Goal: Complete application form: Complete application form

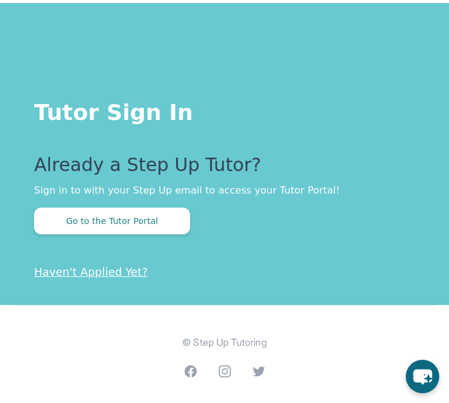
scroll to position [275, 0]
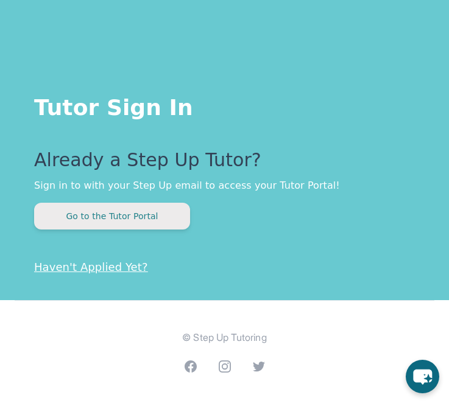
click at [180, 219] on button "Go to the Tutor Portal" at bounding box center [112, 216] width 156 height 27
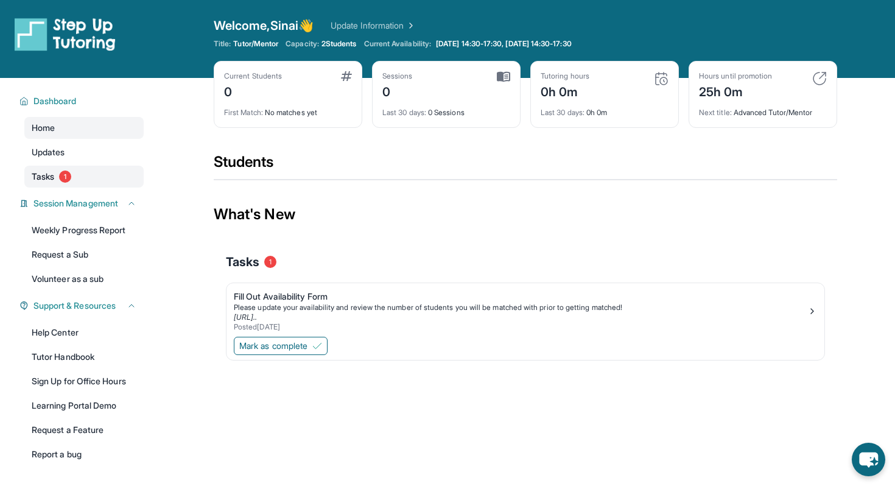
click at [52, 177] on span "Tasks" at bounding box center [43, 176] width 23 height 12
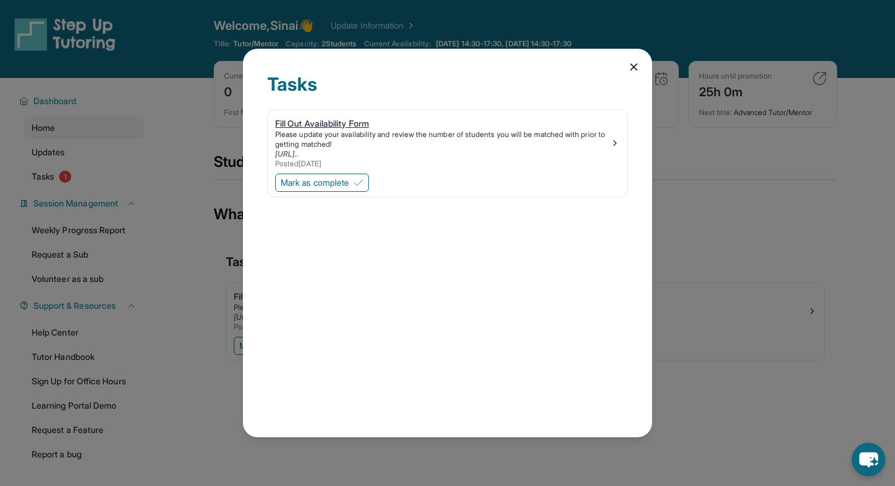
click at [329, 125] on div "Fill Out Availability Form" at bounding box center [442, 124] width 335 height 12
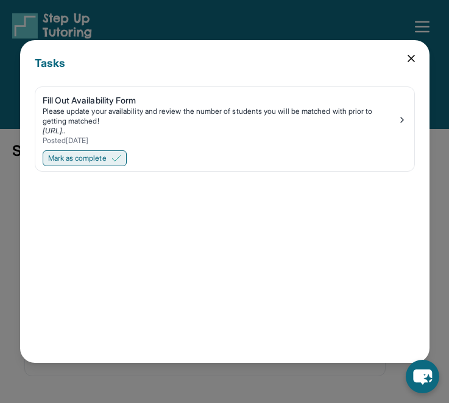
click at [121, 161] on img at bounding box center [116, 158] width 10 height 10
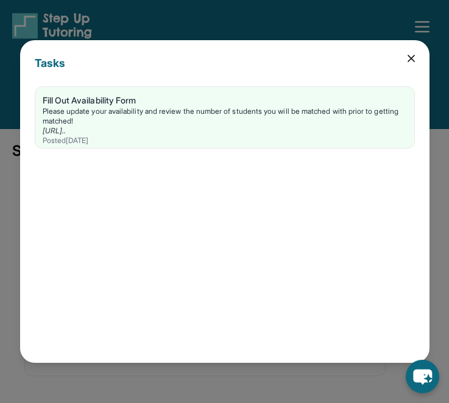
click at [409, 57] on icon at bounding box center [411, 58] width 6 height 6
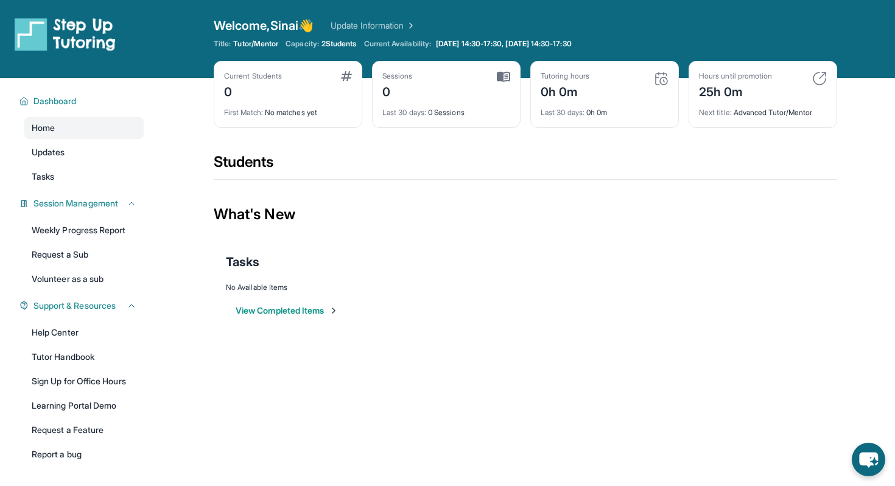
click at [300, 95] on div "Current Students 0" at bounding box center [288, 85] width 128 height 29
drag, startPoint x: 311, startPoint y: 251, endPoint x: 303, endPoint y: 267, distance: 17.7
click at [304, 264] on div "Tasks" at bounding box center [525, 261] width 599 height 41
click at [296, 310] on button "View Completed Items" at bounding box center [287, 310] width 103 height 12
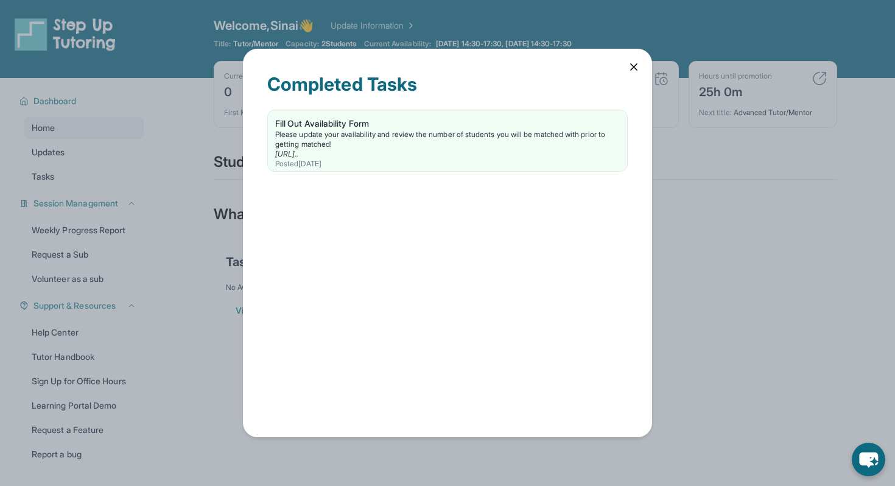
click at [448, 66] on icon at bounding box center [634, 67] width 6 height 6
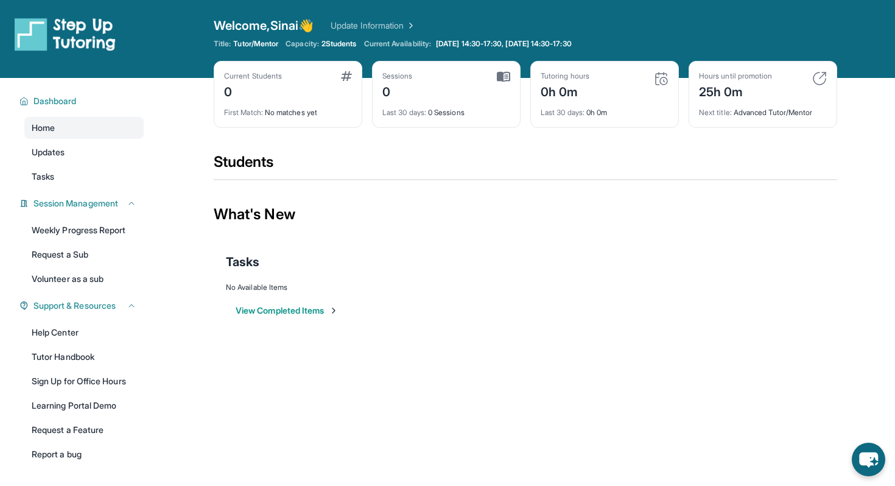
click at [299, 312] on button "View Completed Items" at bounding box center [287, 310] width 103 height 12
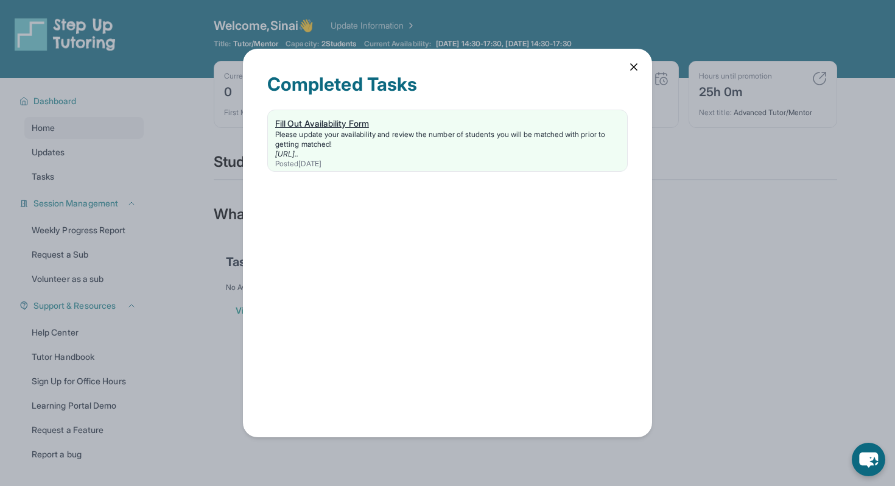
click at [353, 126] on div "Fill Out Availability Form" at bounding box center [447, 124] width 345 height 12
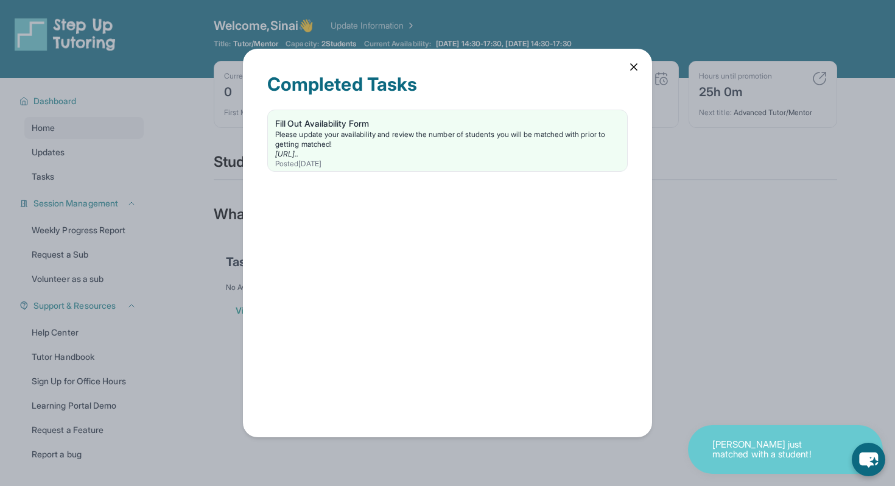
click at [448, 69] on icon at bounding box center [634, 67] width 12 height 12
